Goal: Task Accomplishment & Management: Use online tool/utility

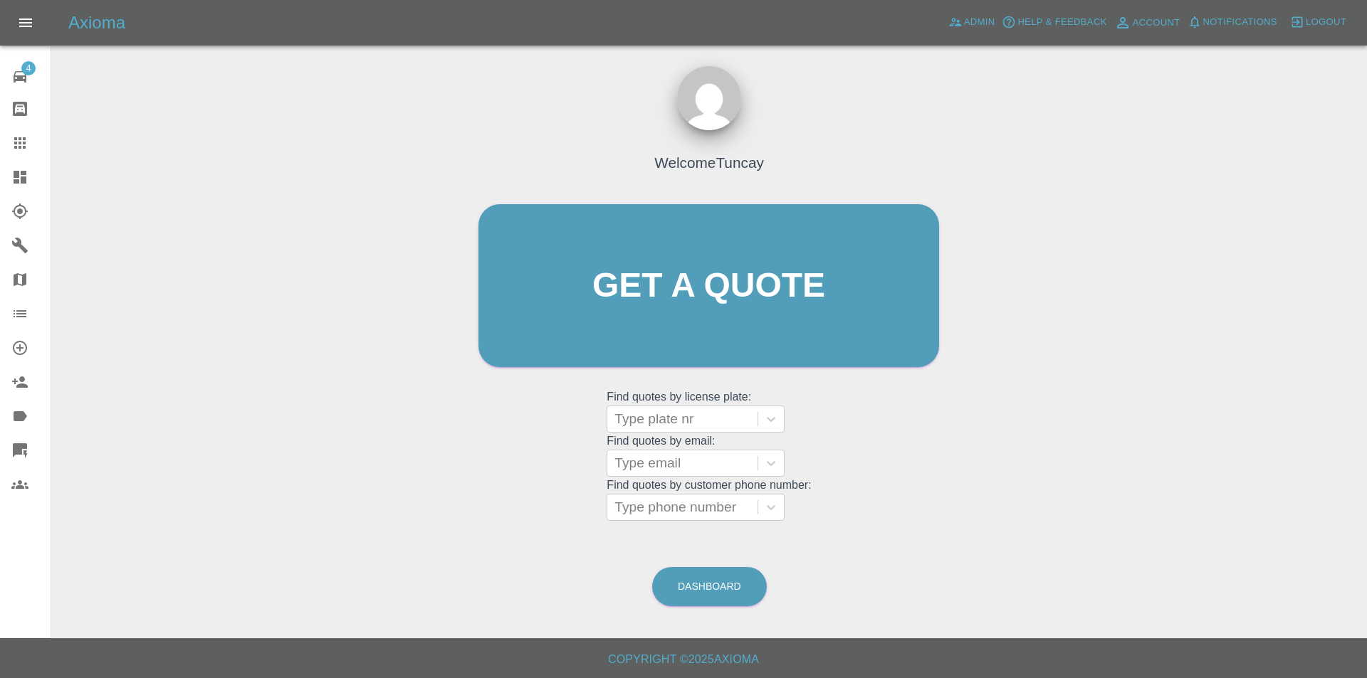
click at [26, 198] on link "Explorer" at bounding box center [25, 211] width 51 height 34
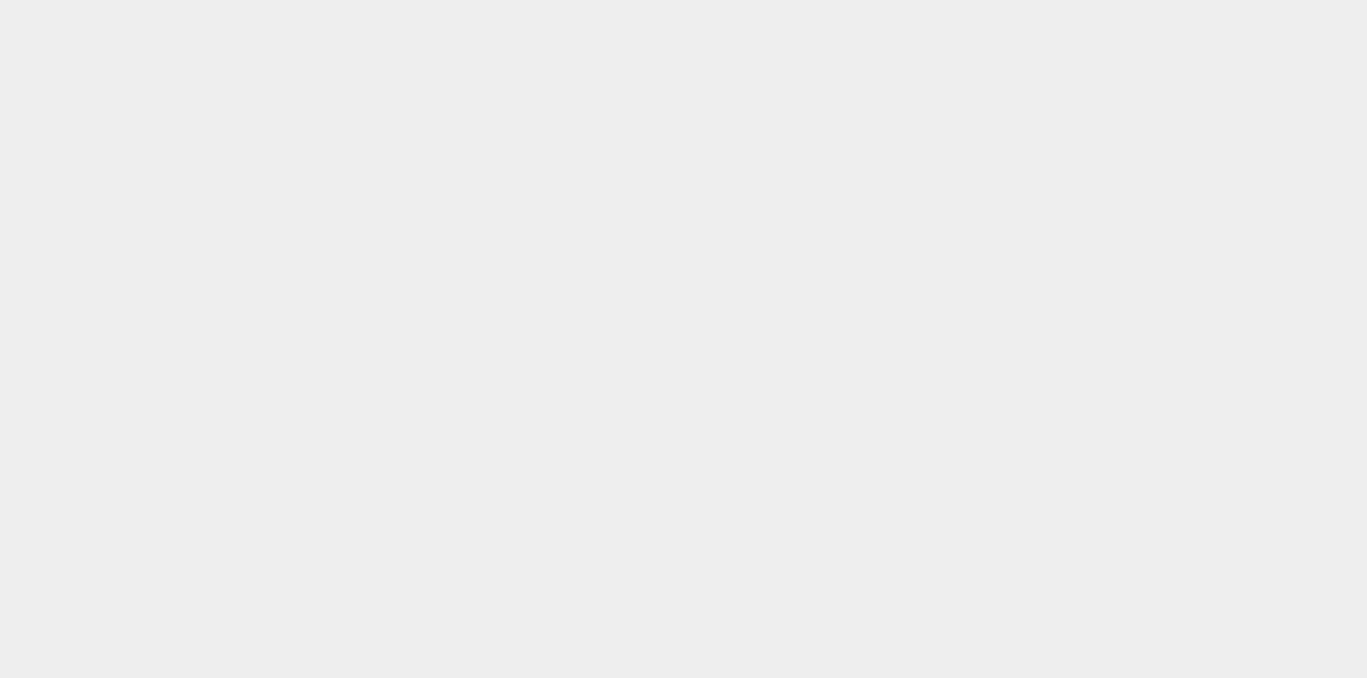
click at [26, 0] on html at bounding box center [683, 0] width 1367 height 0
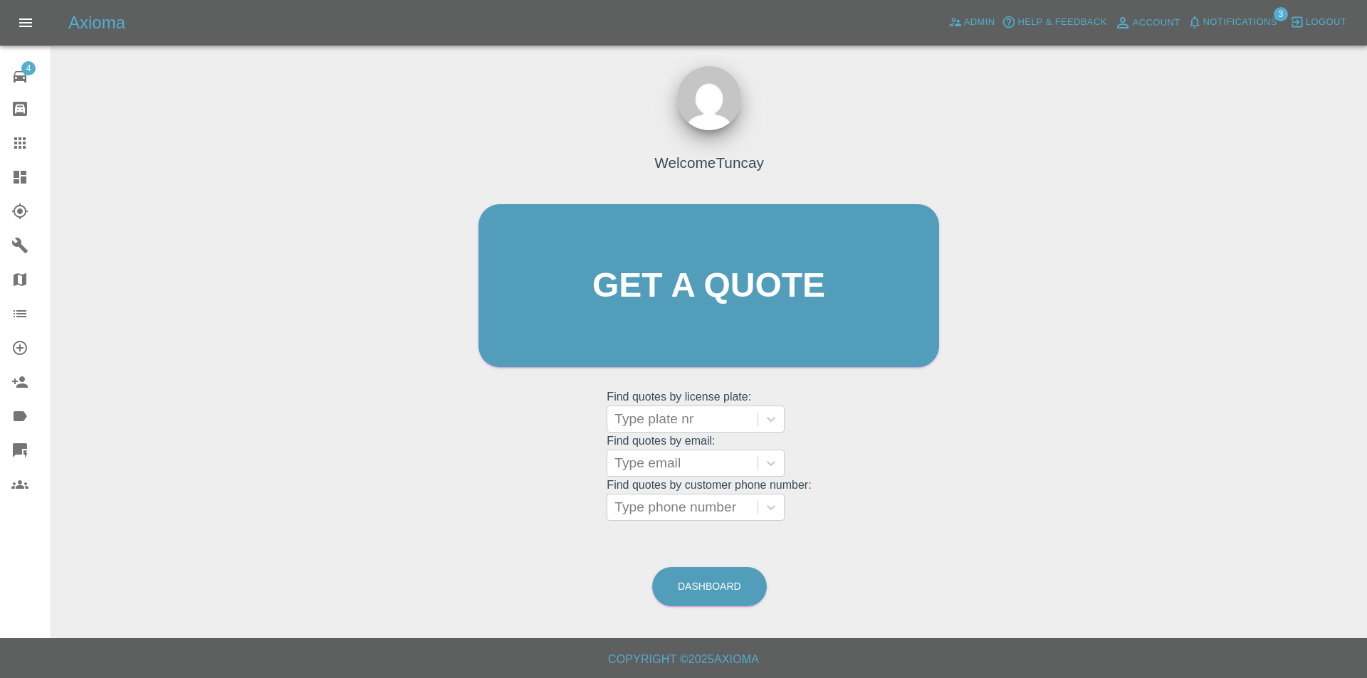
click at [24, 172] on icon at bounding box center [20, 177] width 13 height 13
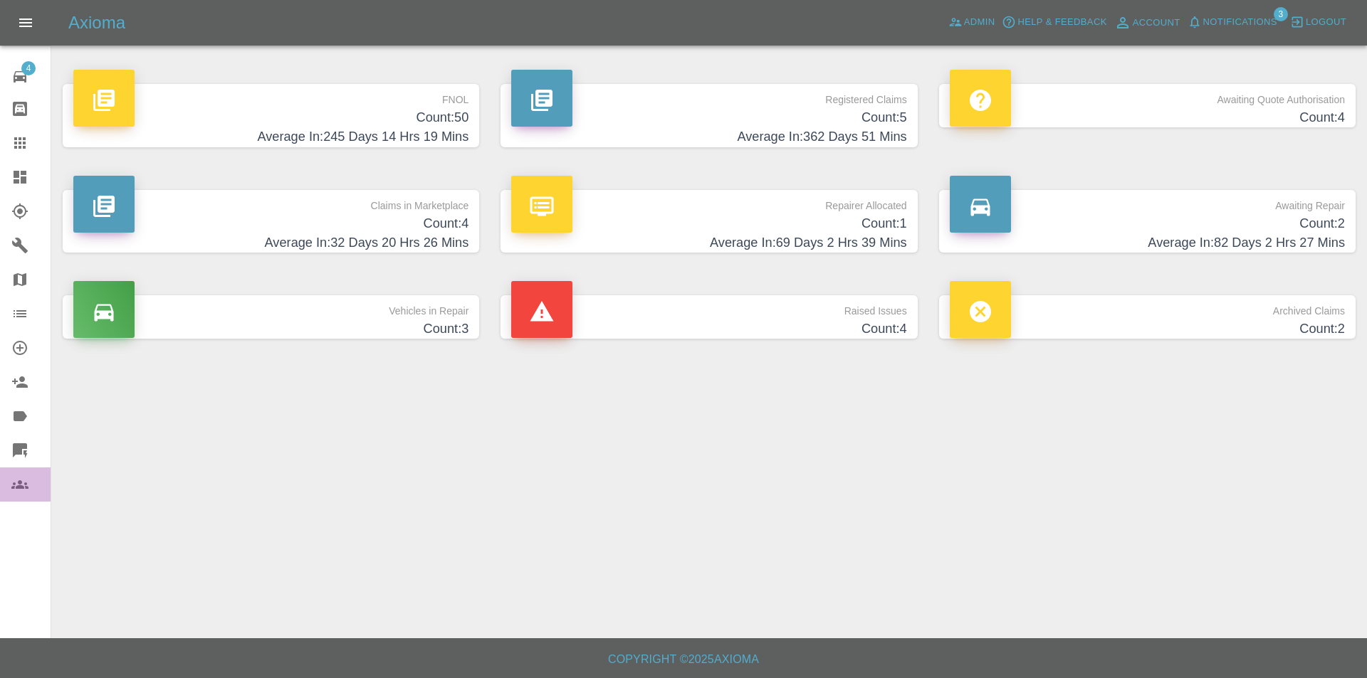
click at [9, 483] on link "Users" at bounding box center [25, 485] width 51 height 34
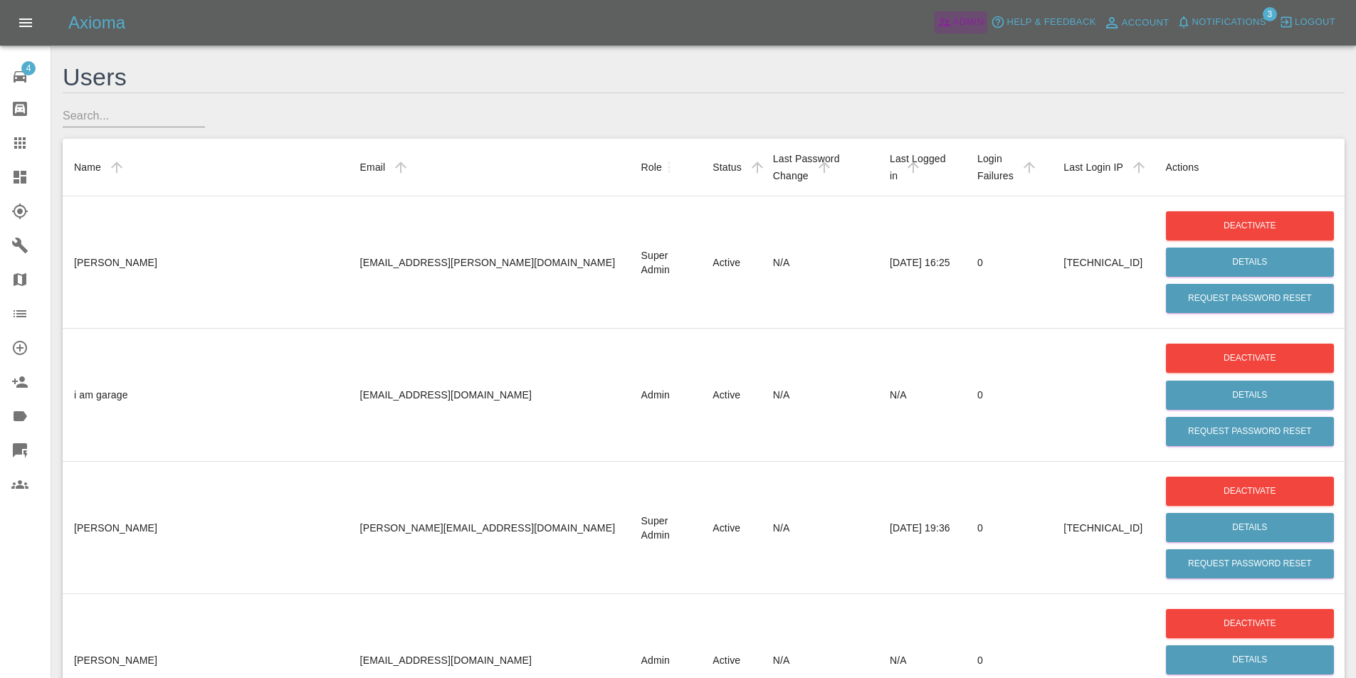
click at [970, 20] on span "Admin" at bounding box center [968, 22] width 31 height 16
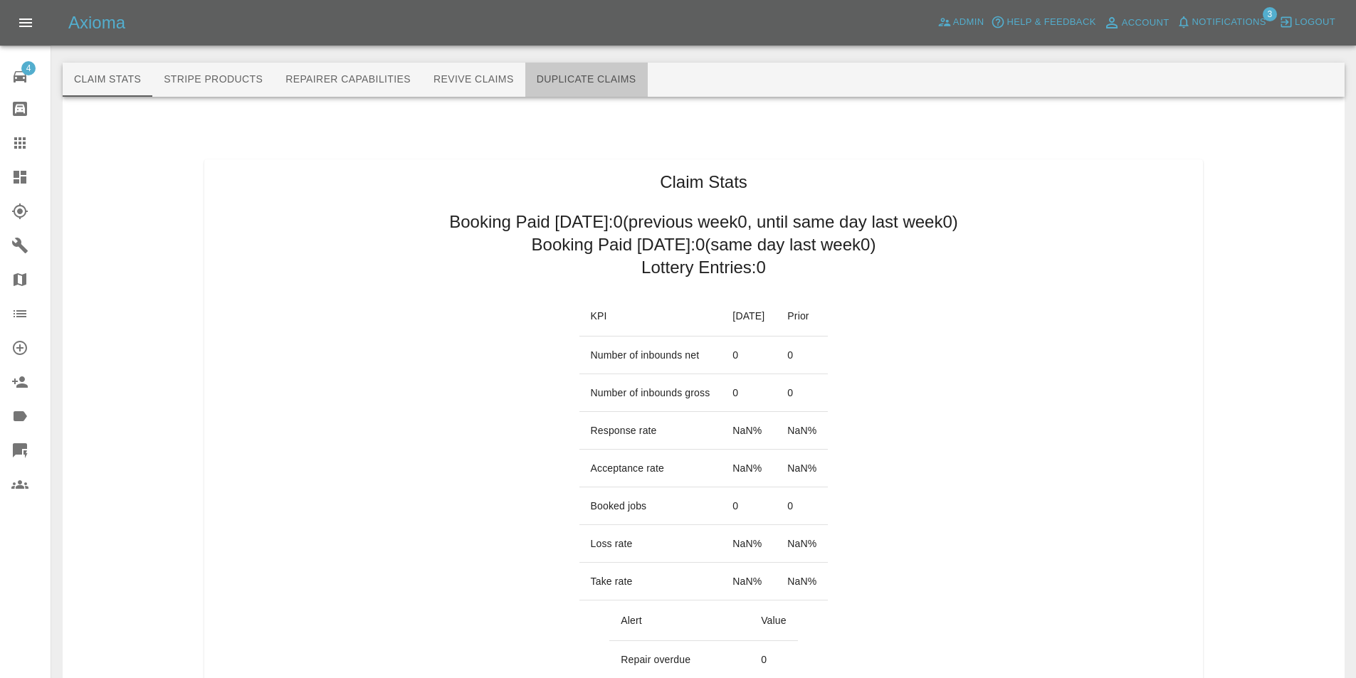
click at [638, 80] on button "Duplicate Claims" at bounding box center [586, 80] width 122 height 34
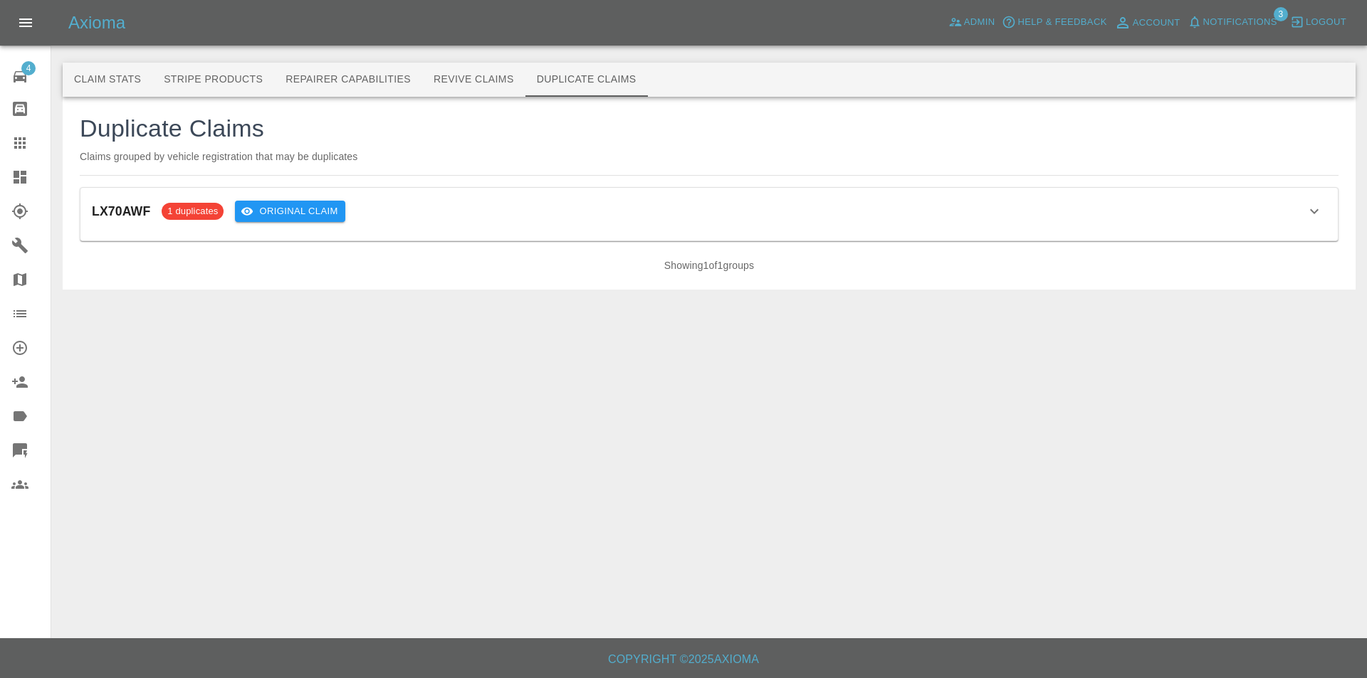
click at [485, 205] on div "LX70AWF 1 duplicates Original Claim" at bounding box center [709, 211] width 1234 height 24
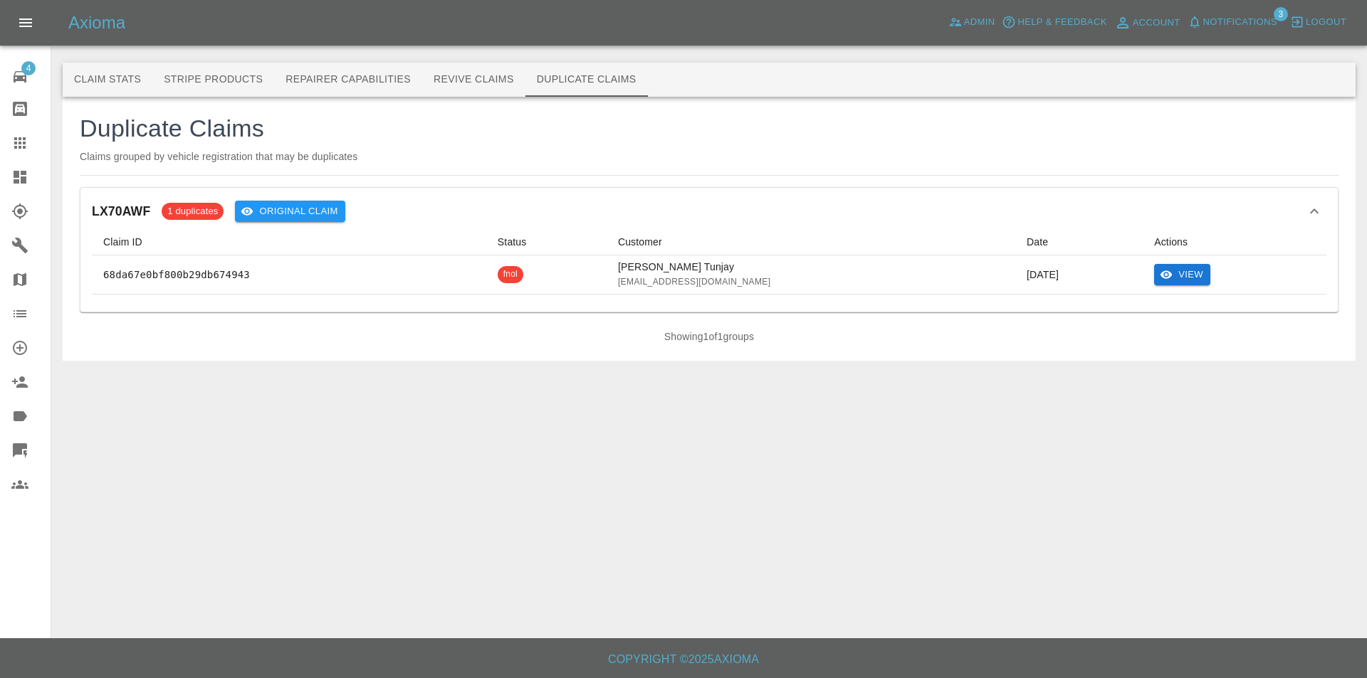
click at [1179, 282] on button "View" at bounding box center [1182, 275] width 56 height 22
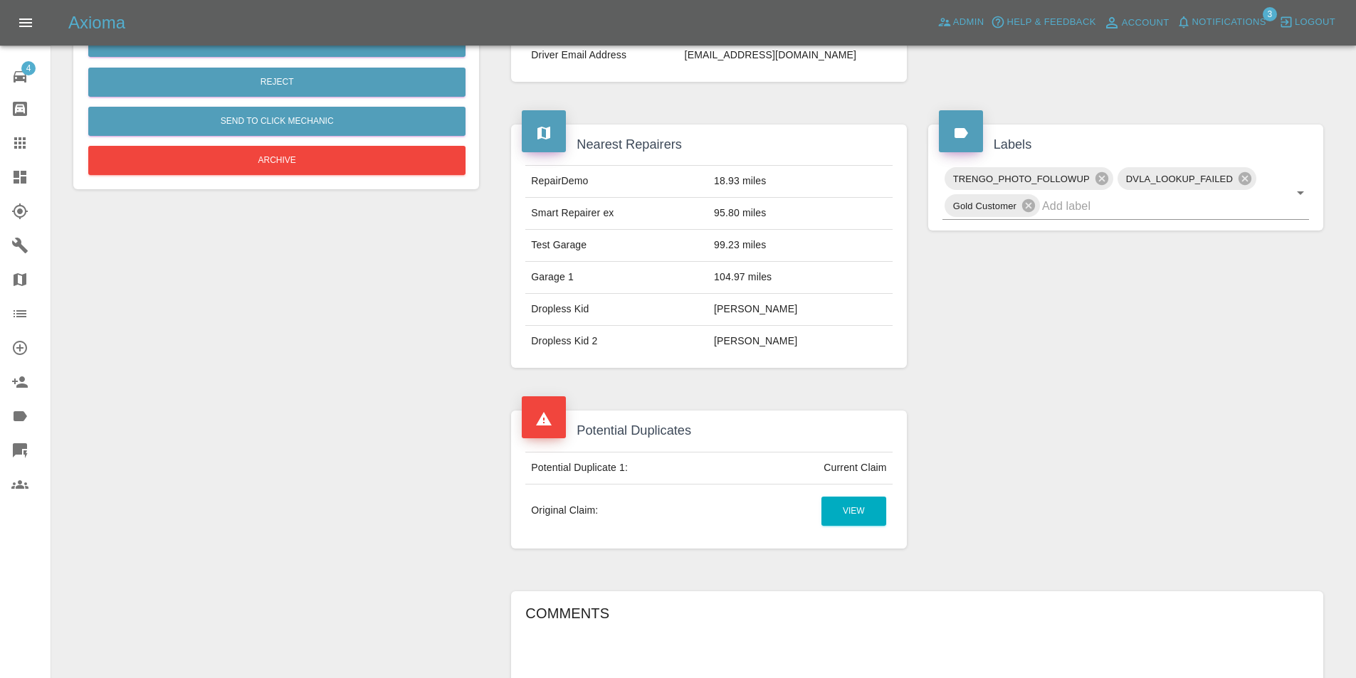
scroll to position [414, 0]
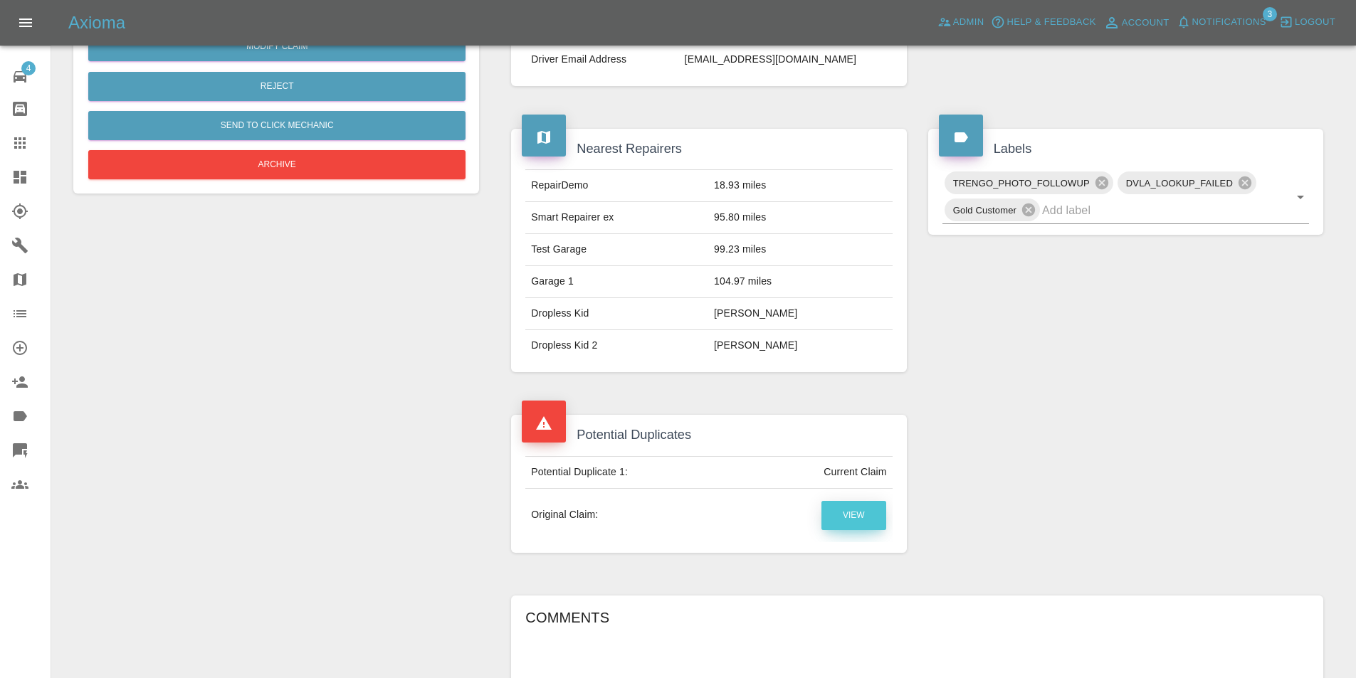
click at [851, 520] on link "View" at bounding box center [853, 515] width 65 height 29
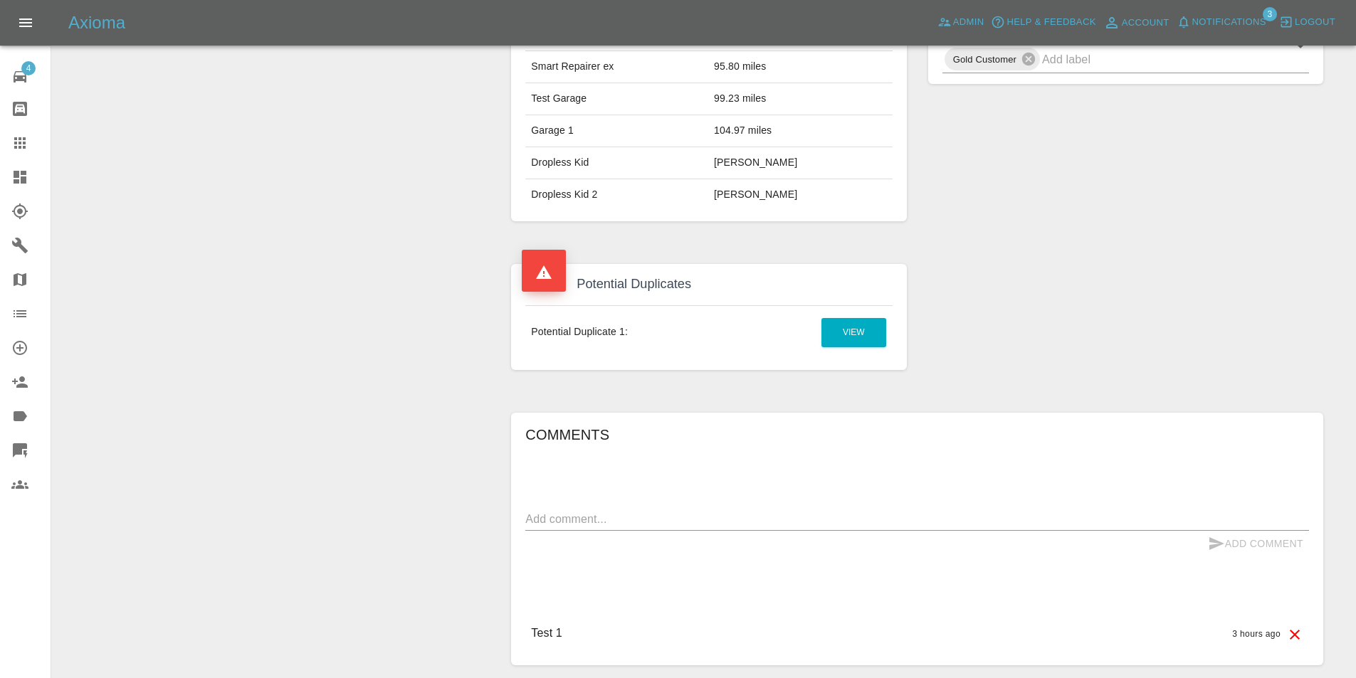
scroll to position [569, 0]
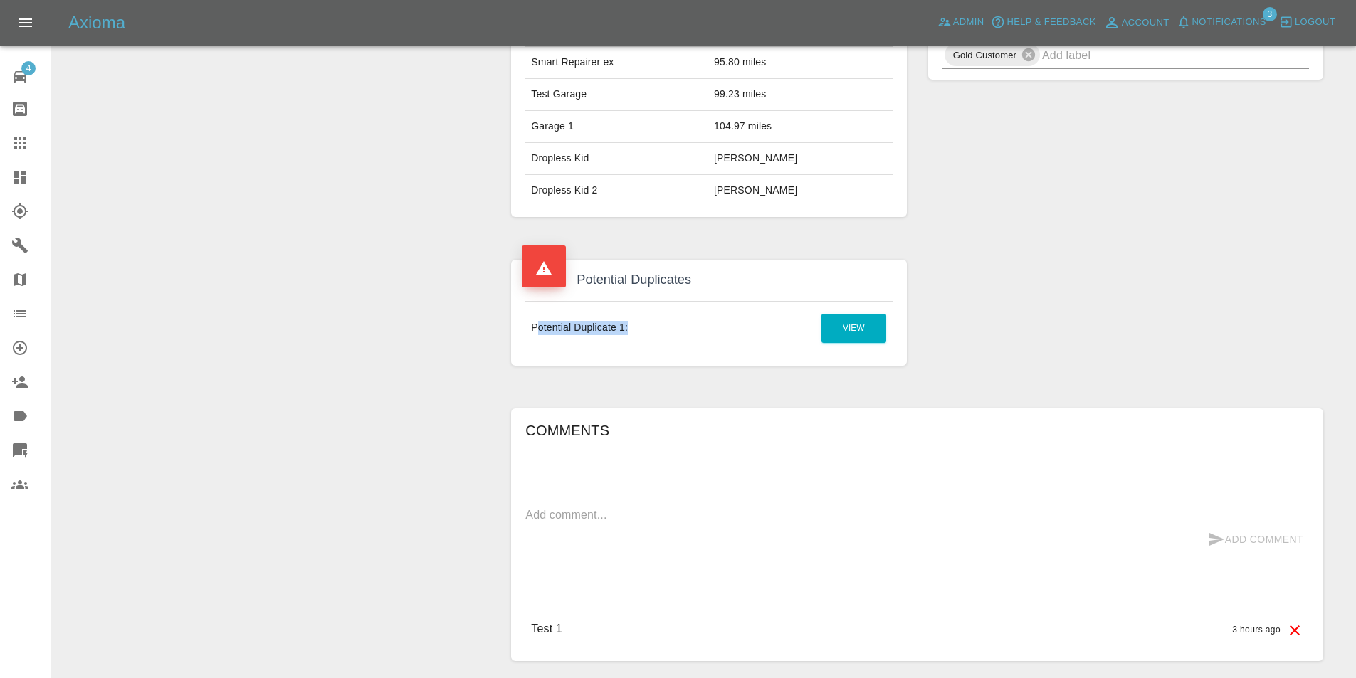
drag, startPoint x: 626, startPoint y: 334, endPoint x: 517, endPoint y: 332, distance: 108.9
click at [529, 331] on td "Potential Duplicate 1:" at bounding box center [632, 328] width 214 height 54
click at [535, 354] on td "Potential Duplicate 1:" at bounding box center [632, 328] width 214 height 54
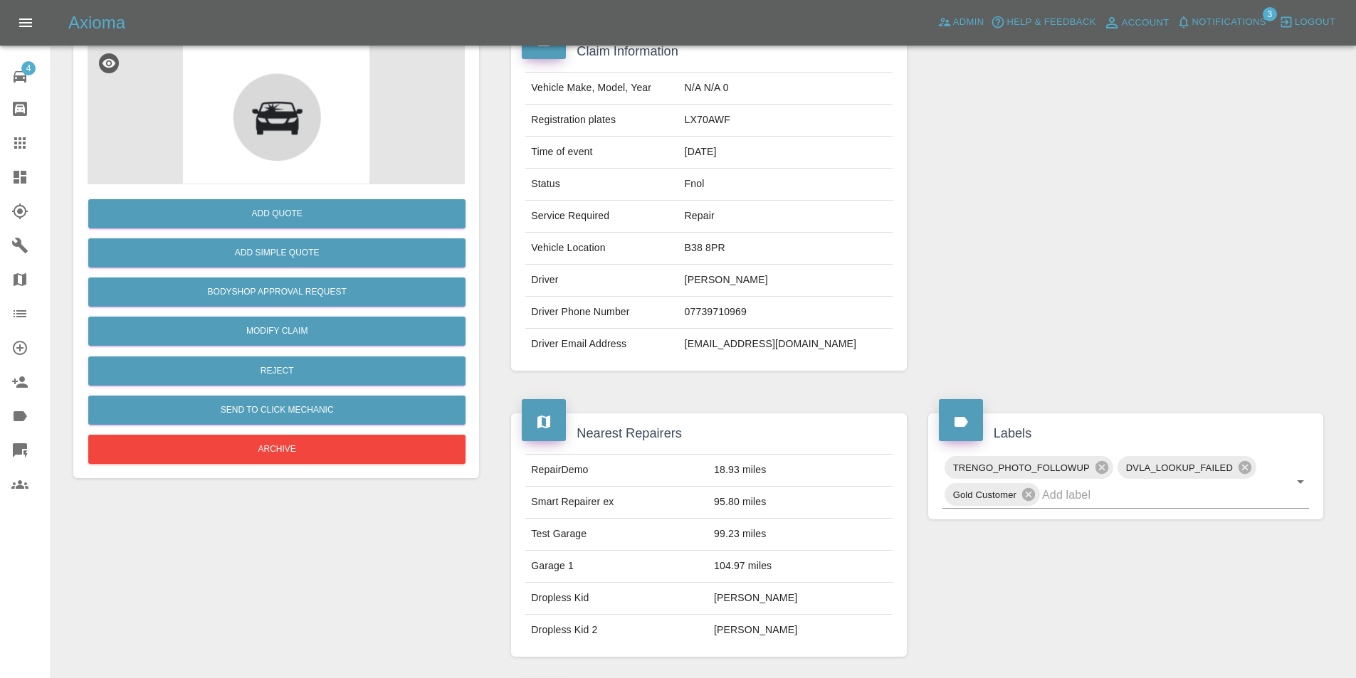
scroll to position [71, 0]
